Goal: Find specific page/section: Find specific page/section

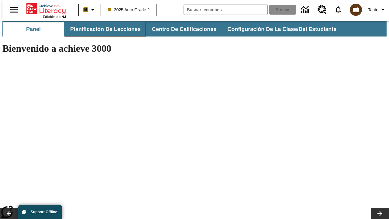
click at [102, 29] on button "Planificación de lecciones" at bounding box center [105, 29] width 81 height 15
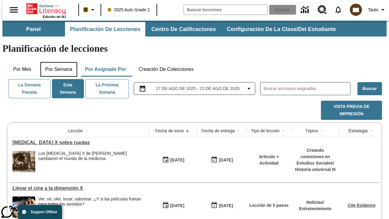
click at [57, 62] on button "Por semana" at bounding box center [58, 69] width 37 height 15
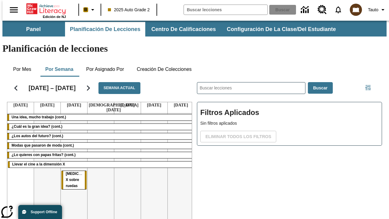
click at [178, 151] on tr "Una idea, mucho trabajo (cont.) ¿Cuál es la gran idea? (cont.) ¿Los autos del f…" at bounding box center [100, 178] width 187 height 131
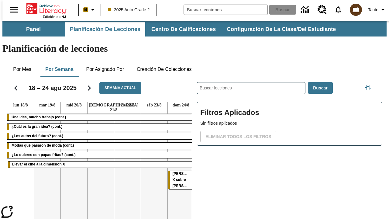
click at [177, 171] on span "[MEDICAL_DATA] X sobre ruedas" at bounding box center [188, 179] width 31 height 16
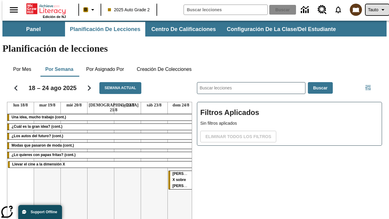
click at [374, 10] on span "Tauto" at bounding box center [373, 10] width 10 height 6
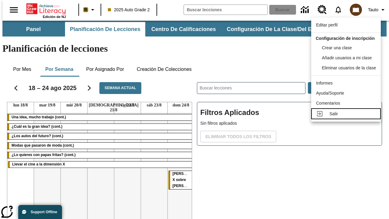
click at [348, 117] on div "Salir" at bounding box center [352, 114] width 46 height 6
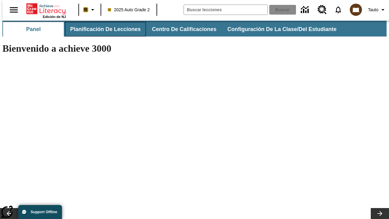
click at [102, 29] on button "Planificación de lecciones" at bounding box center [105, 29] width 81 height 15
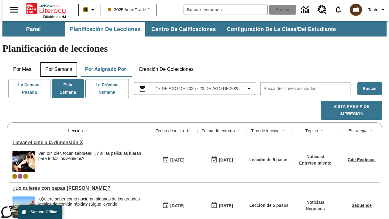
click at [57, 62] on button "Por semana" at bounding box center [58, 69] width 37 height 15
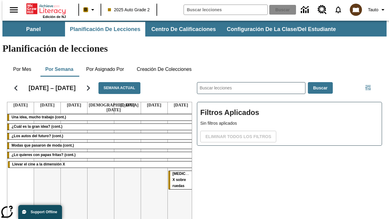
click at [71, 151] on tr "Una idea, mucho trabajo (cont.) ¿Cuál es la gran idea? (cont.) ¿Los autos del f…" at bounding box center [100, 178] width 187 height 131
